Goal: Task Accomplishment & Management: Manage account settings

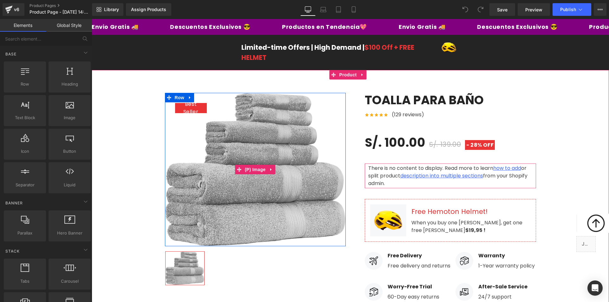
click at [278, 163] on img at bounding box center [255, 170] width 181 height 154
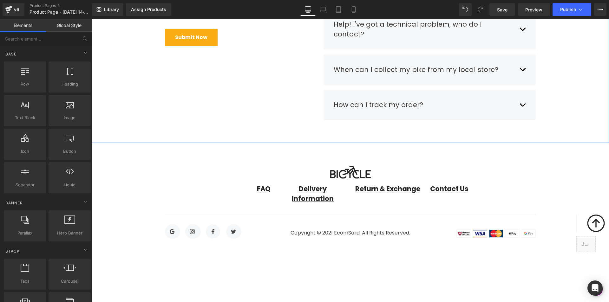
scroll to position [2472, 0]
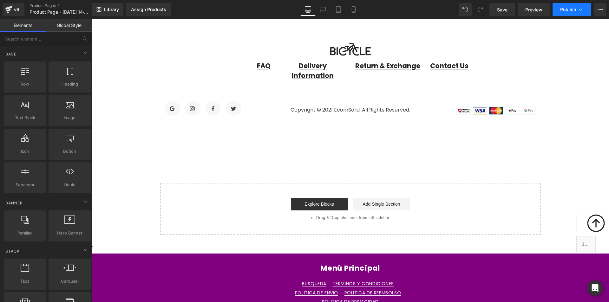
click at [570, 10] on span "Publish" at bounding box center [569, 9] width 16 height 5
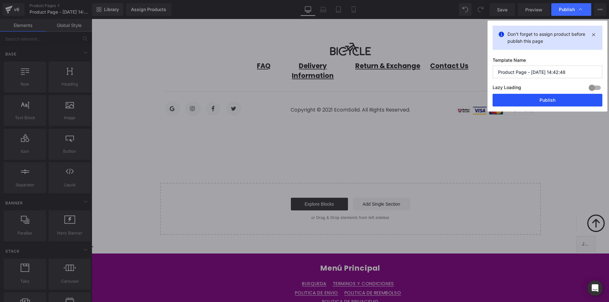
click at [535, 95] on button "Publish" at bounding box center [548, 100] width 110 height 13
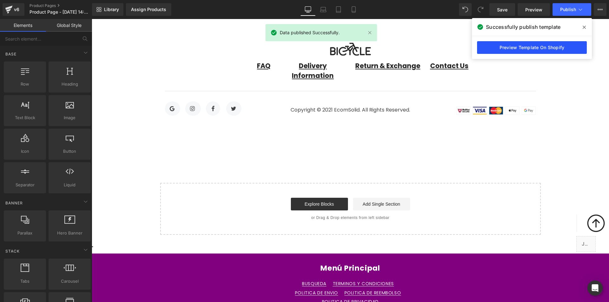
click at [489, 44] on link "Preview Template On Shopify" at bounding box center [532, 47] width 110 height 13
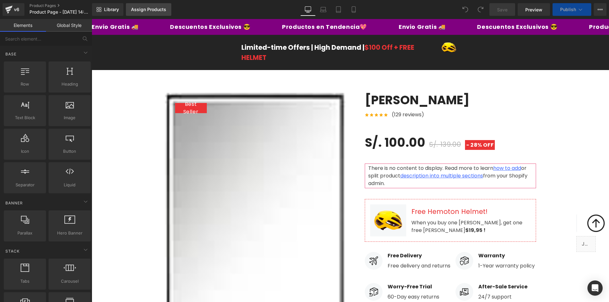
click at [158, 7] on div "Assign Products" at bounding box center [148, 9] width 35 height 5
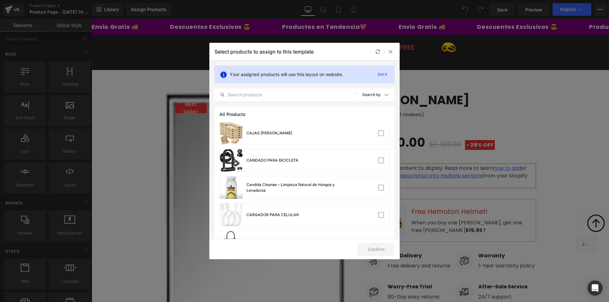
scroll to position [63, 0]
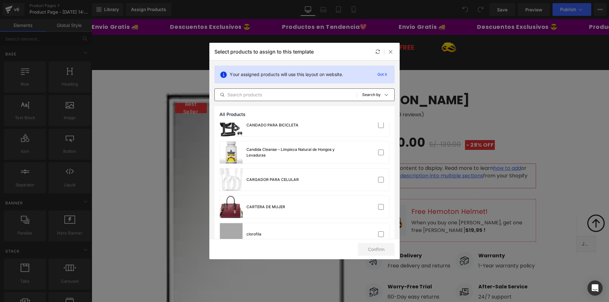
click at [261, 92] on input "text" at bounding box center [286, 95] width 142 height 8
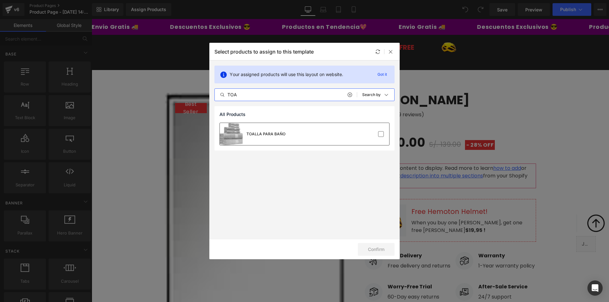
type input "TOA"
click at [294, 133] on div "TOALLA PARA BAÑO" at bounding box center [304, 134] width 169 height 22
click at [375, 250] on button "Confirm" at bounding box center [376, 249] width 37 height 13
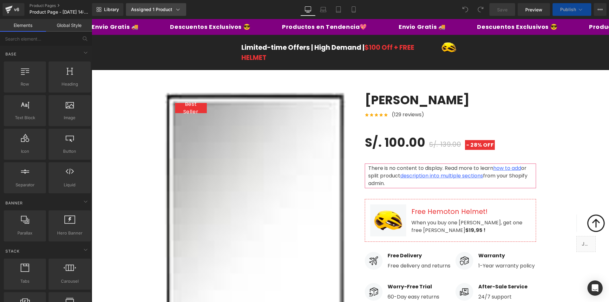
click at [151, 9] on div "Assigned 1 Product" at bounding box center [156, 9] width 50 height 6
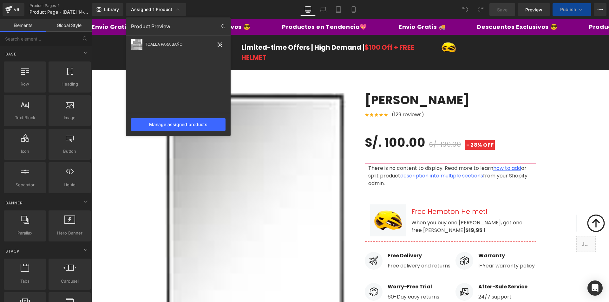
click at [168, 44] on div "TOALLA PARA BAÑO" at bounding box center [180, 44] width 70 height 4
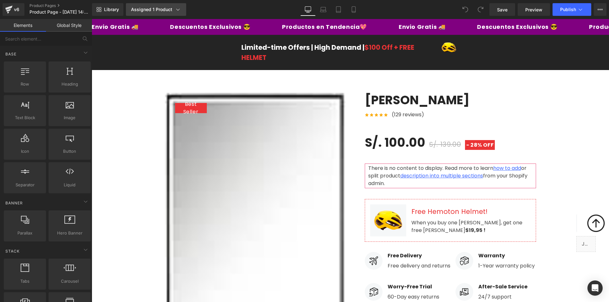
click at [160, 6] on link "Assigned 1 Product" at bounding box center [156, 9] width 60 height 13
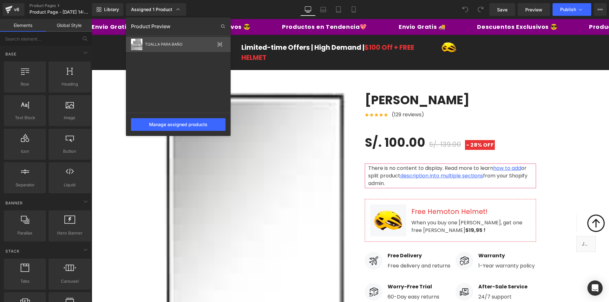
click at [221, 43] on icon at bounding box center [219, 44] width 5 height 5
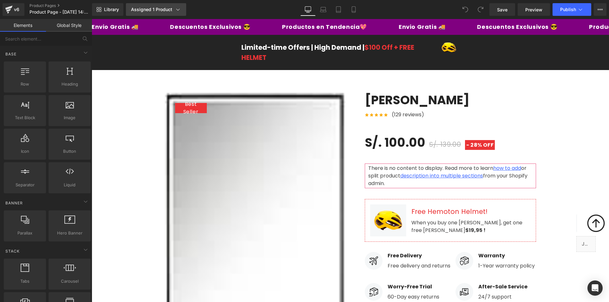
click at [172, 8] on div "Assigned 1 Product" at bounding box center [156, 9] width 50 height 6
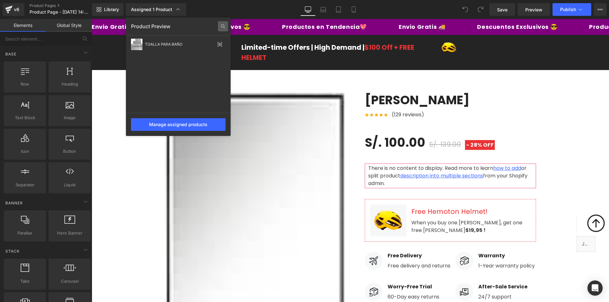
click at [220, 28] on icon at bounding box center [223, 26] width 10 height 10
click at [179, 45] on div "TOALLA PARA BAÑO" at bounding box center [180, 44] width 70 height 4
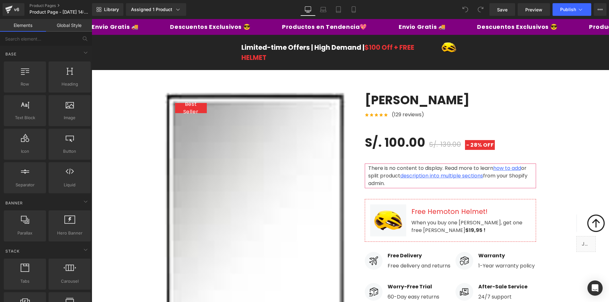
click at [179, 45] on div "Limited-time Offers | High Demand | $100 Off + FREE HELMET Text Block Image Row" at bounding box center [351, 52] width 518 height 25
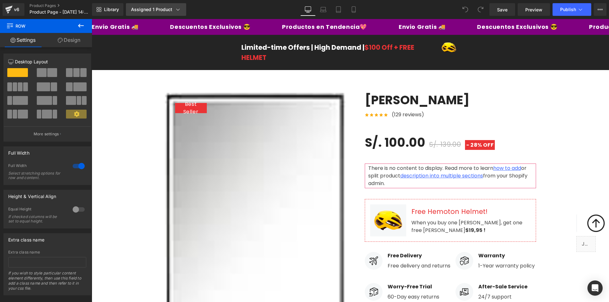
click at [156, 9] on div "Assigned 1 Product" at bounding box center [156, 9] width 50 height 6
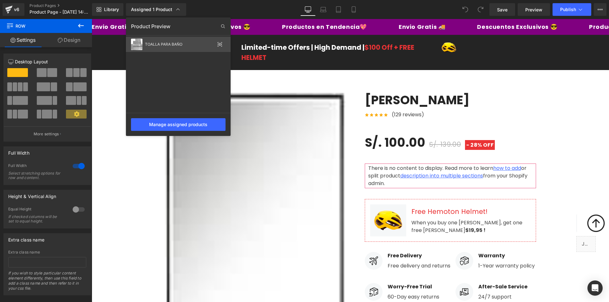
click at [152, 46] on div "TOALLA PARA BAÑO" at bounding box center [180, 44] width 70 height 4
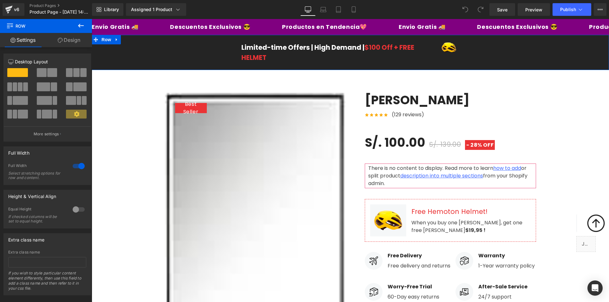
click at [152, 46] on div "Limited-time Offers | High Demand | $100 Off + FREE HELMET Text Block Image Row" at bounding box center [351, 52] width 518 height 25
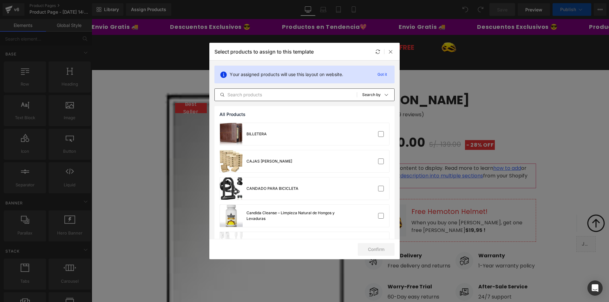
click at [237, 94] on input "text" at bounding box center [286, 95] width 142 height 8
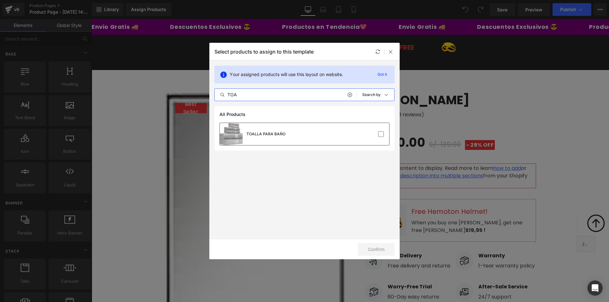
type input "TOA"
click at [247, 137] on div "TOALLA PARA BAÑO" at bounding box center [266, 134] width 39 height 6
click at [388, 249] on button "Confirm" at bounding box center [376, 249] width 37 height 13
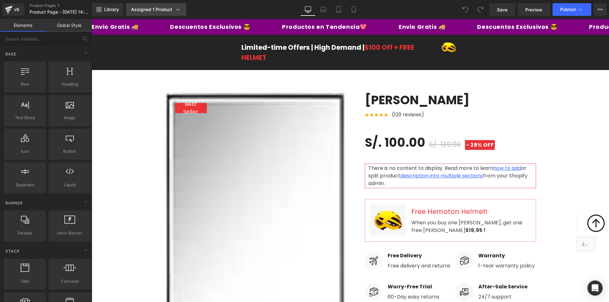
click at [176, 10] on icon at bounding box center [178, 9] width 6 height 6
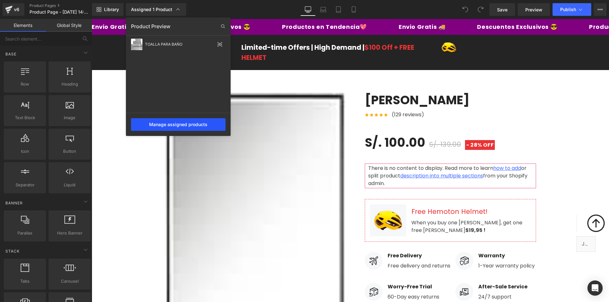
click at [218, 130] on div "Manage assigned products" at bounding box center [178, 124] width 95 height 13
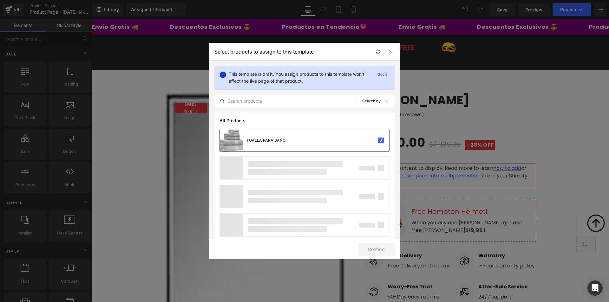
click at [269, 143] on div "TOALLA PARA BAÑO" at bounding box center [253, 141] width 66 height 22
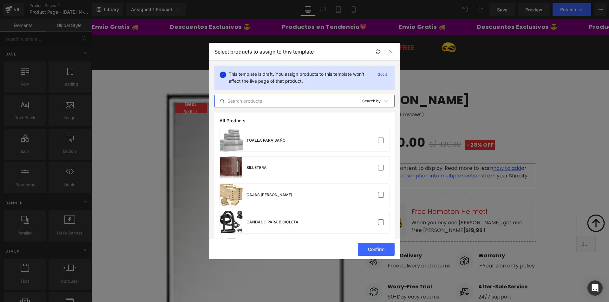
click at [256, 101] on input "text" at bounding box center [286, 101] width 142 height 8
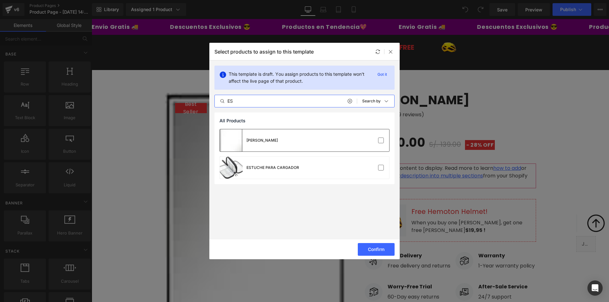
type input "ES"
click at [286, 145] on div "[PERSON_NAME]" at bounding box center [304, 141] width 169 height 22
click at [375, 249] on button "Confirm" at bounding box center [376, 249] width 37 height 13
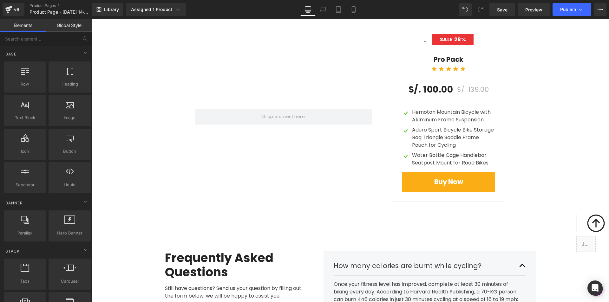
scroll to position [1805, 0]
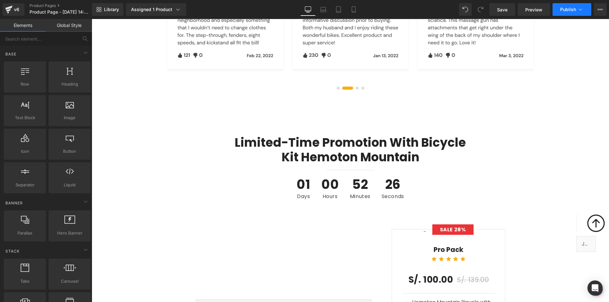
click at [562, 14] on button "Publish" at bounding box center [572, 9] width 39 height 13
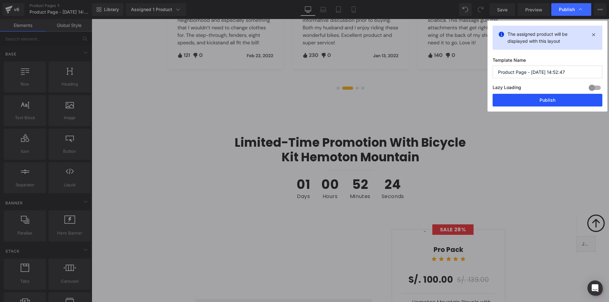
click at [568, 96] on button "Publish" at bounding box center [548, 100] width 110 height 13
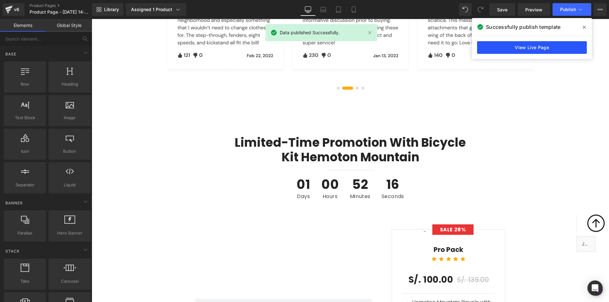
click at [572, 48] on link "View Live Page" at bounding box center [532, 47] width 110 height 13
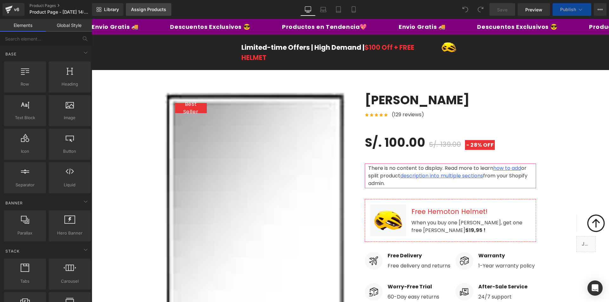
click at [137, 12] on link "Assign Products" at bounding box center [148, 9] width 45 height 13
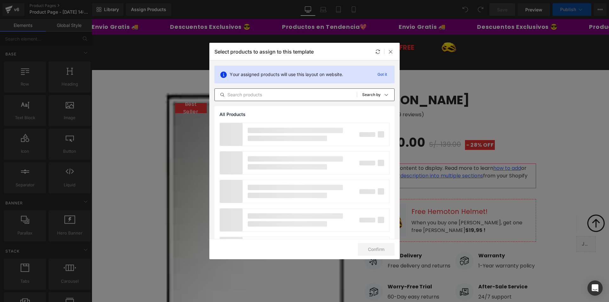
click at [258, 96] on input "text" at bounding box center [286, 95] width 142 height 8
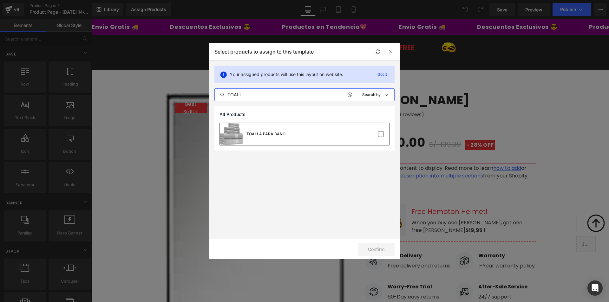
type input "TOALL"
click at [273, 132] on div "TOALLA PARA BAÑO" at bounding box center [266, 134] width 39 height 6
click at [381, 249] on button "Confirm" at bounding box center [376, 249] width 37 height 13
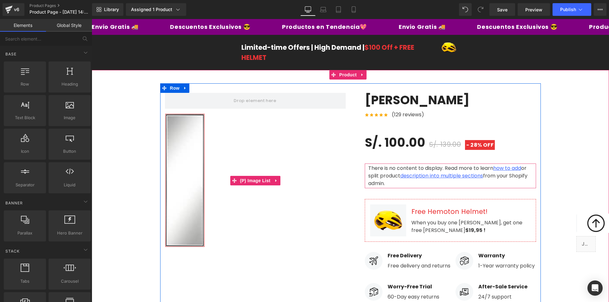
click at [178, 180] on img at bounding box center [185, 180] width 39 height 133
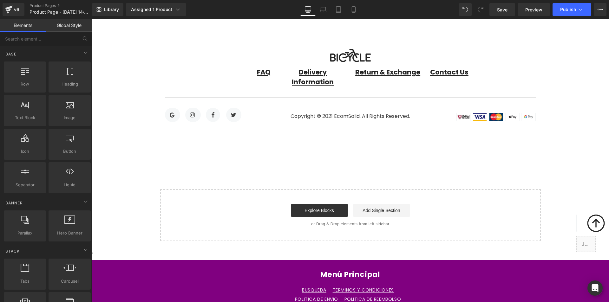
scroll to position [2472, 0]
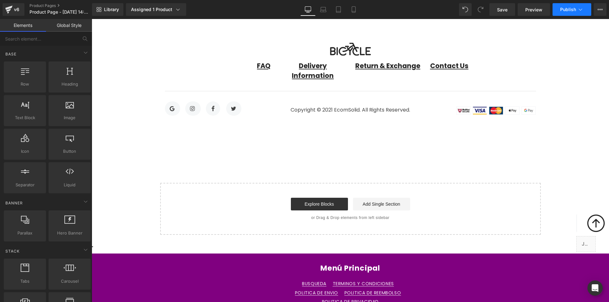
click at [574, 14] on button "Publish" at bounding box center [572, 9] width 39 height 13
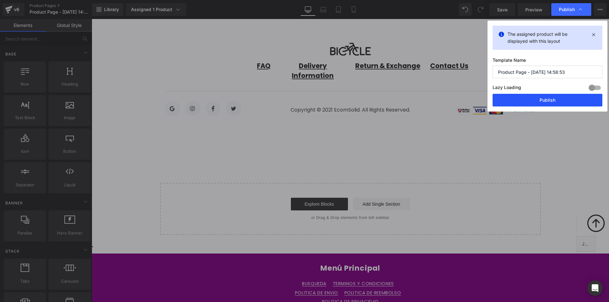
click at [540, 99] on button "Publish" at bounding box center [548, 100] width 110 height 13
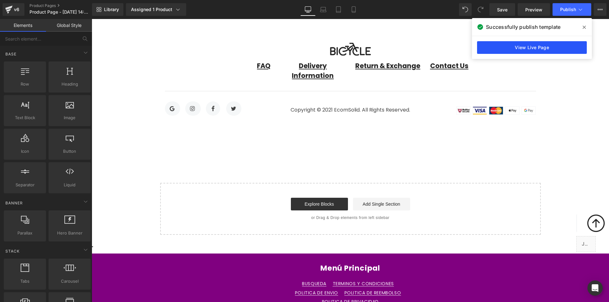
click at [555, 43] on link "View Live Page" at bounding box center [532, 47] width 110 height 13
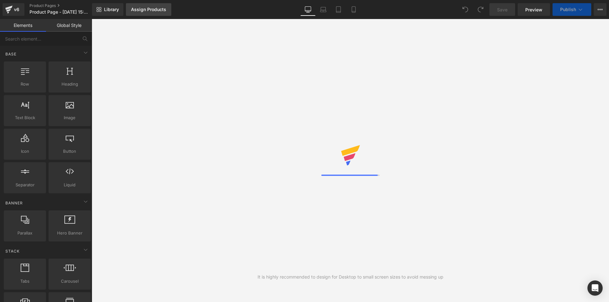
click at [149, 10] on div "Assign Products" at bounding box center [148, 9] width 35 height 5
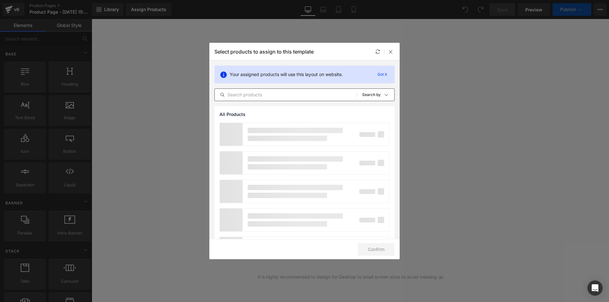
click at [273, 92] on input "text" at bounding box center [286, 95] width 142 height 8
click at [249, 97] on input "text" at bounding box center [286, 95] width 142 height 8
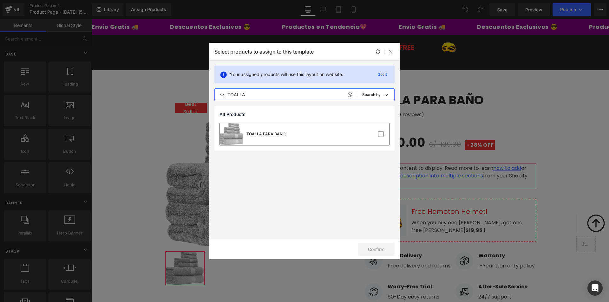
type input "TOALLA"
click at [313, 132] on div "TOALLA PARA BAÑO" at bounding box center [304, 134] width 169 height 22
click at [384, 248] on button "Confirm" at bounding box center [376, 249] width 37 height 13
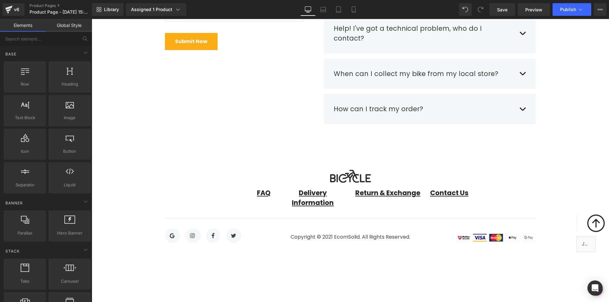
scroll to position [2472, 0]
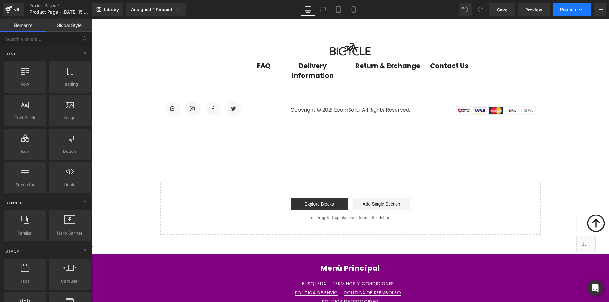
click at [561, 5] on button "Publish" at bounding box center [572, 9] width 39 height 13
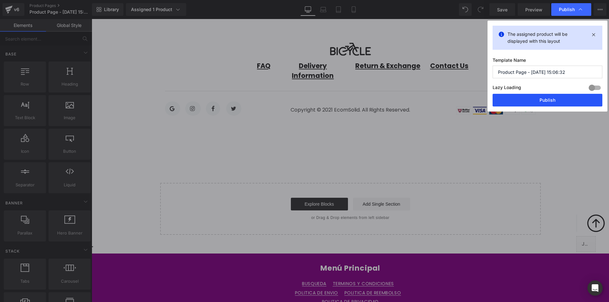
click at [538, 103] on button "Publish" at bounding box center [548, 100] width 110 height 13
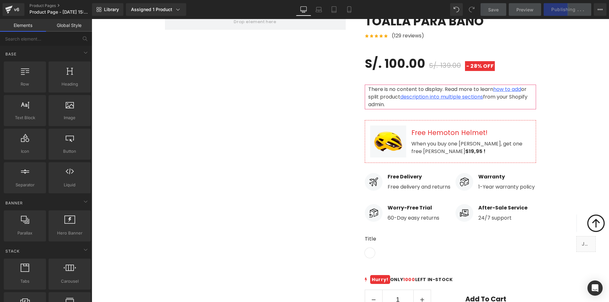
scroll to position [0, 0]
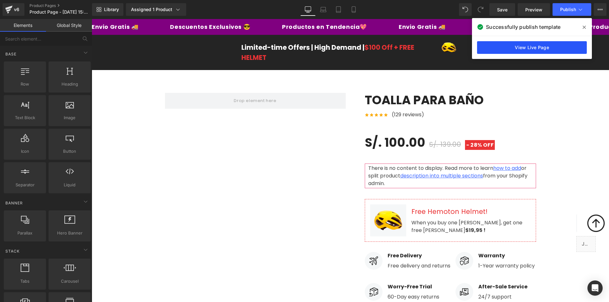
click at [536, 47] on link "View Live Page" at bounding box center [532, 47] width 110 height 13
